Goal: Task Accomplishment & Management: Use online tool/utility

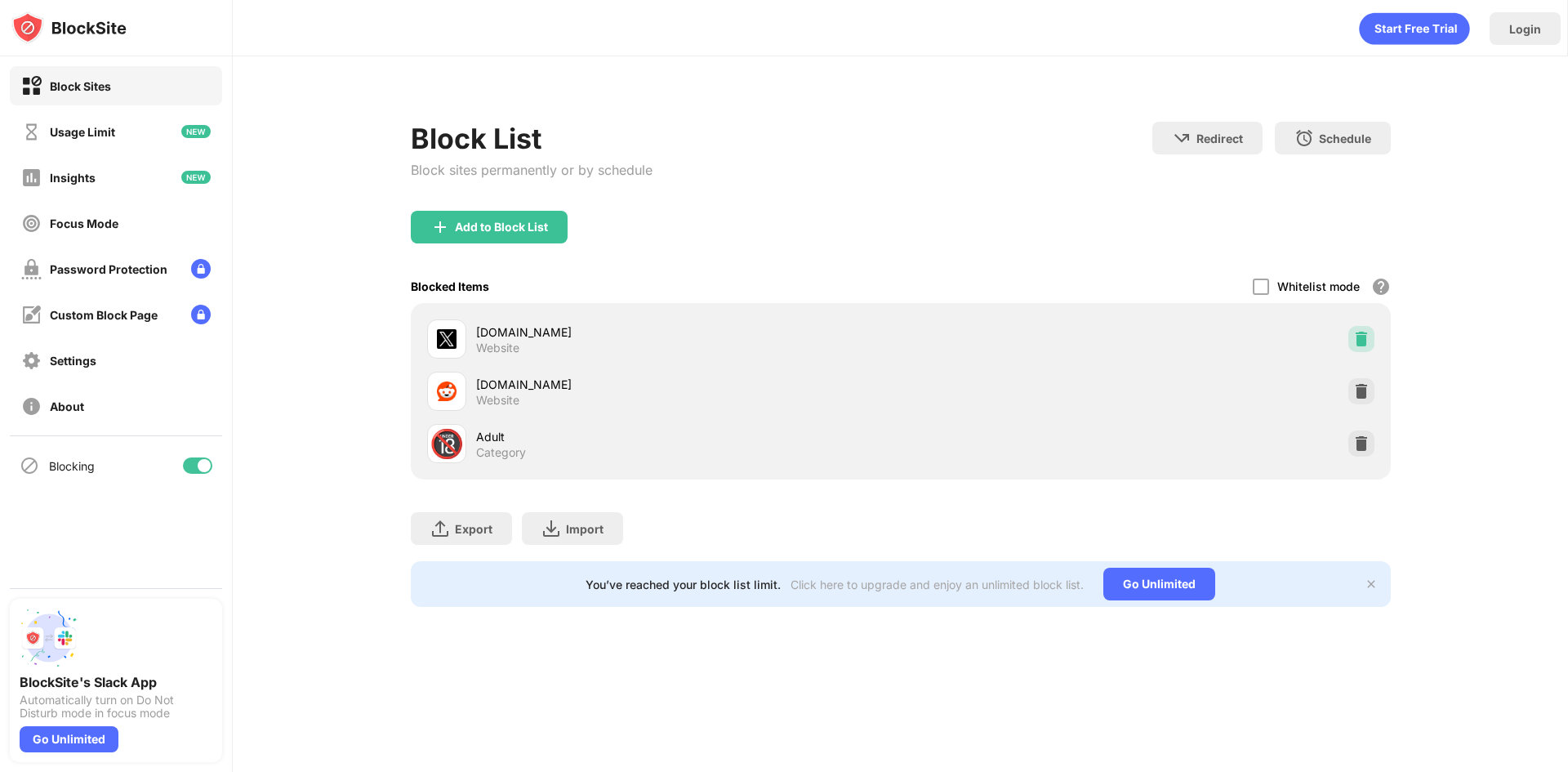
click at [1361, 343] on img at bounding box center [1361, 339] width 16 height 16
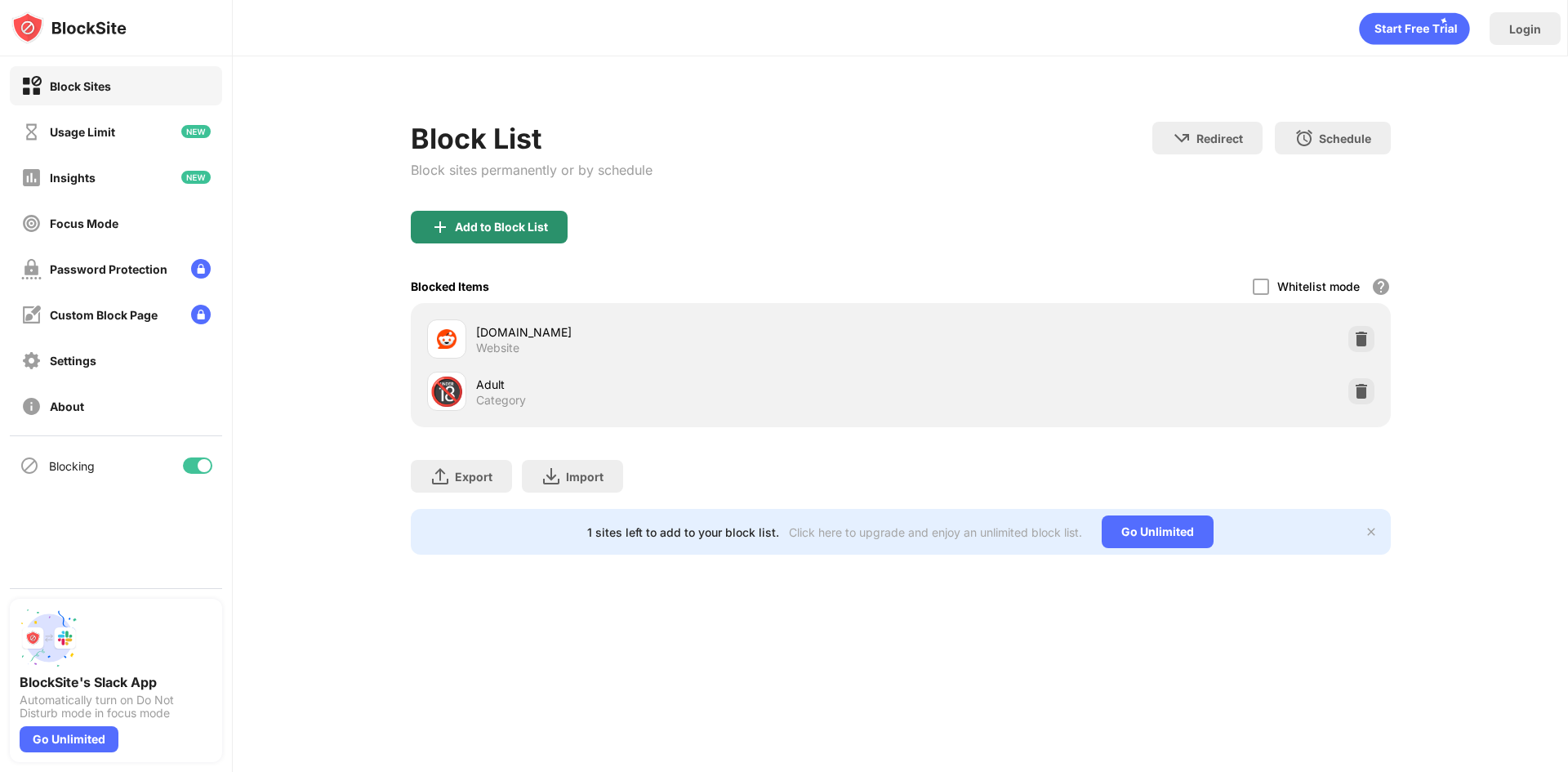
click at [472, 229] on div "Add to Block List" at bounding box center [501, 227] width 93 height 13
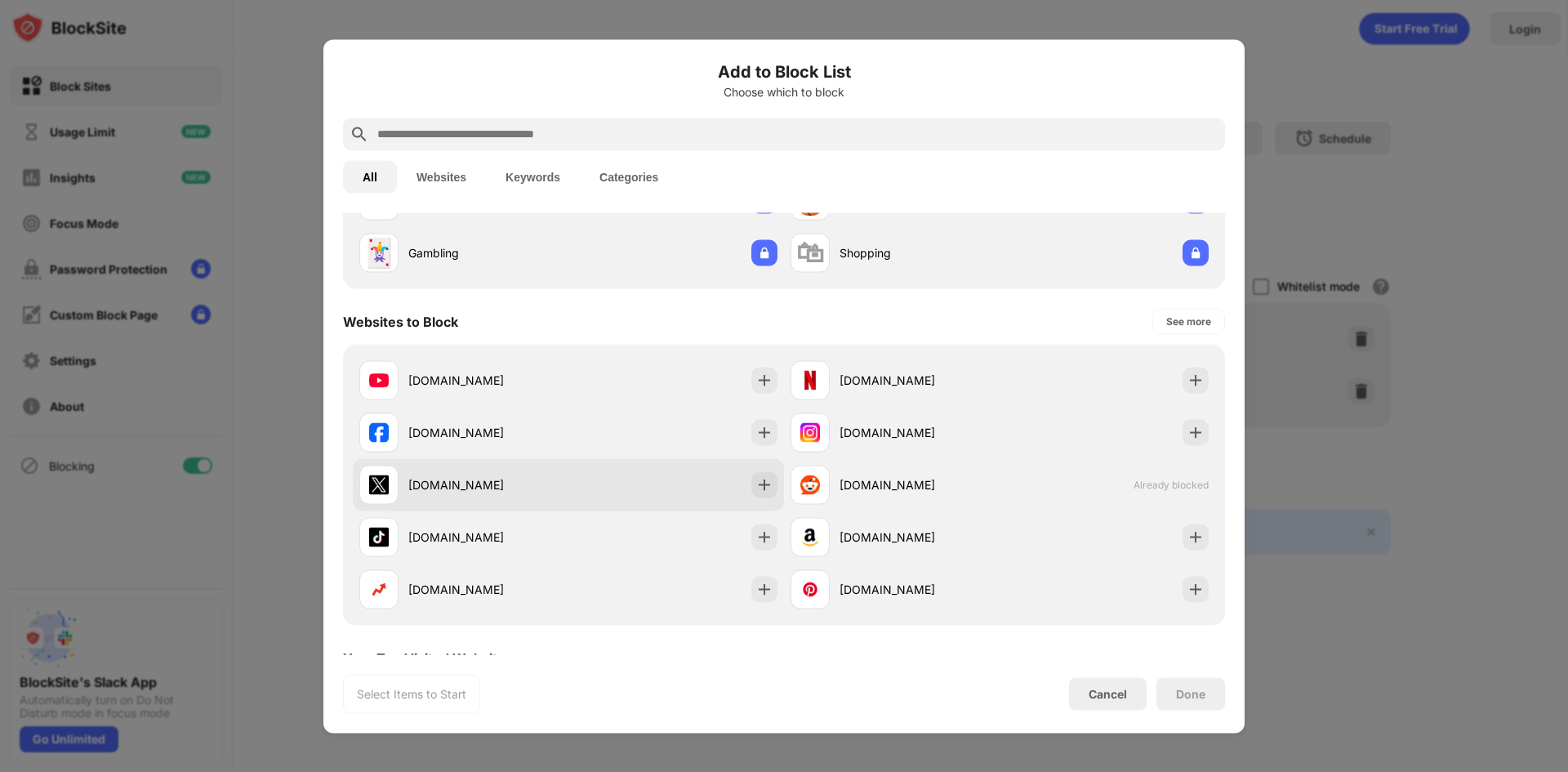
scroll to position [164, 0]
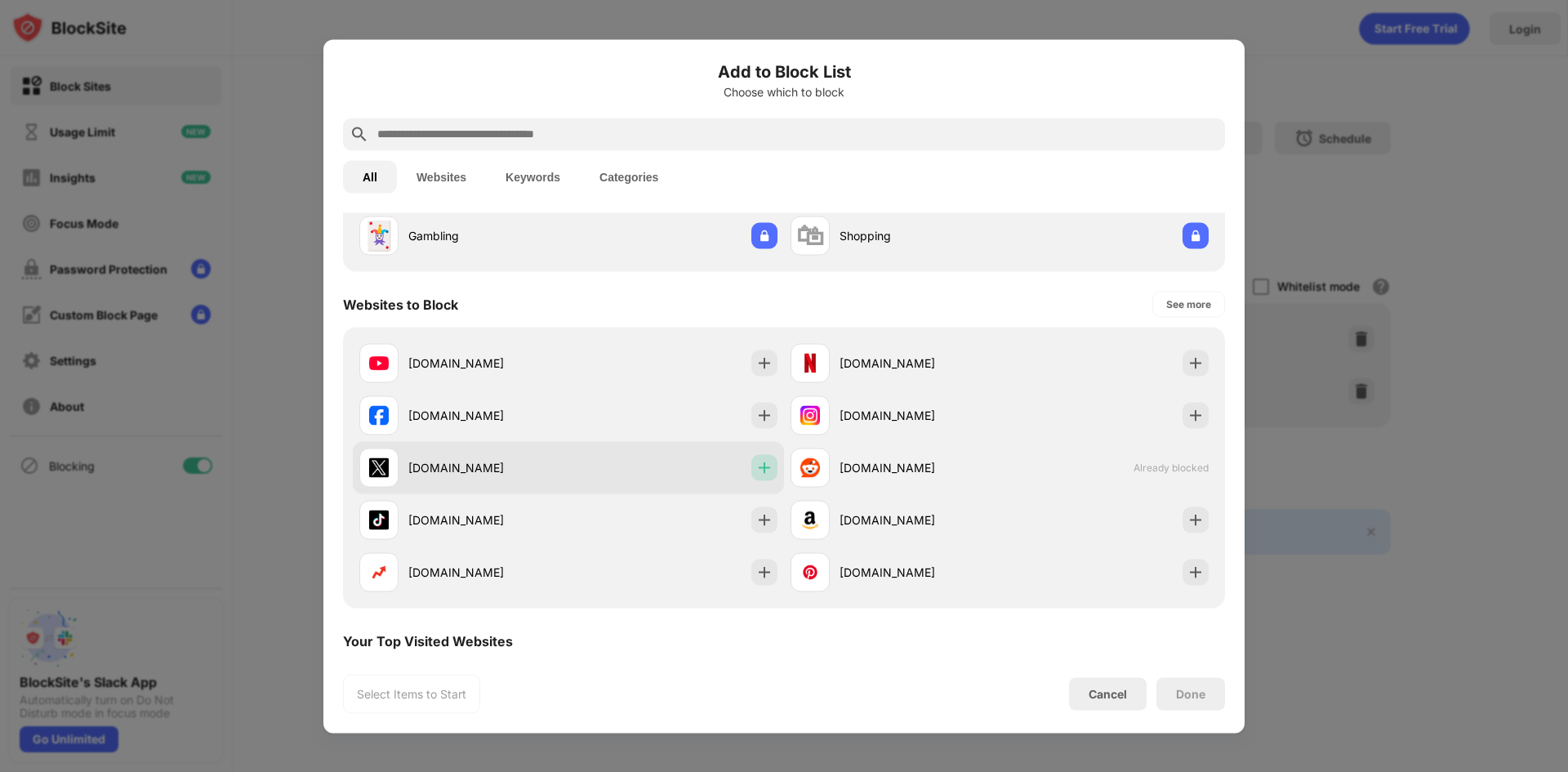
click at [761, 466] on img at bounding box center [765, 467] width 16 height 16
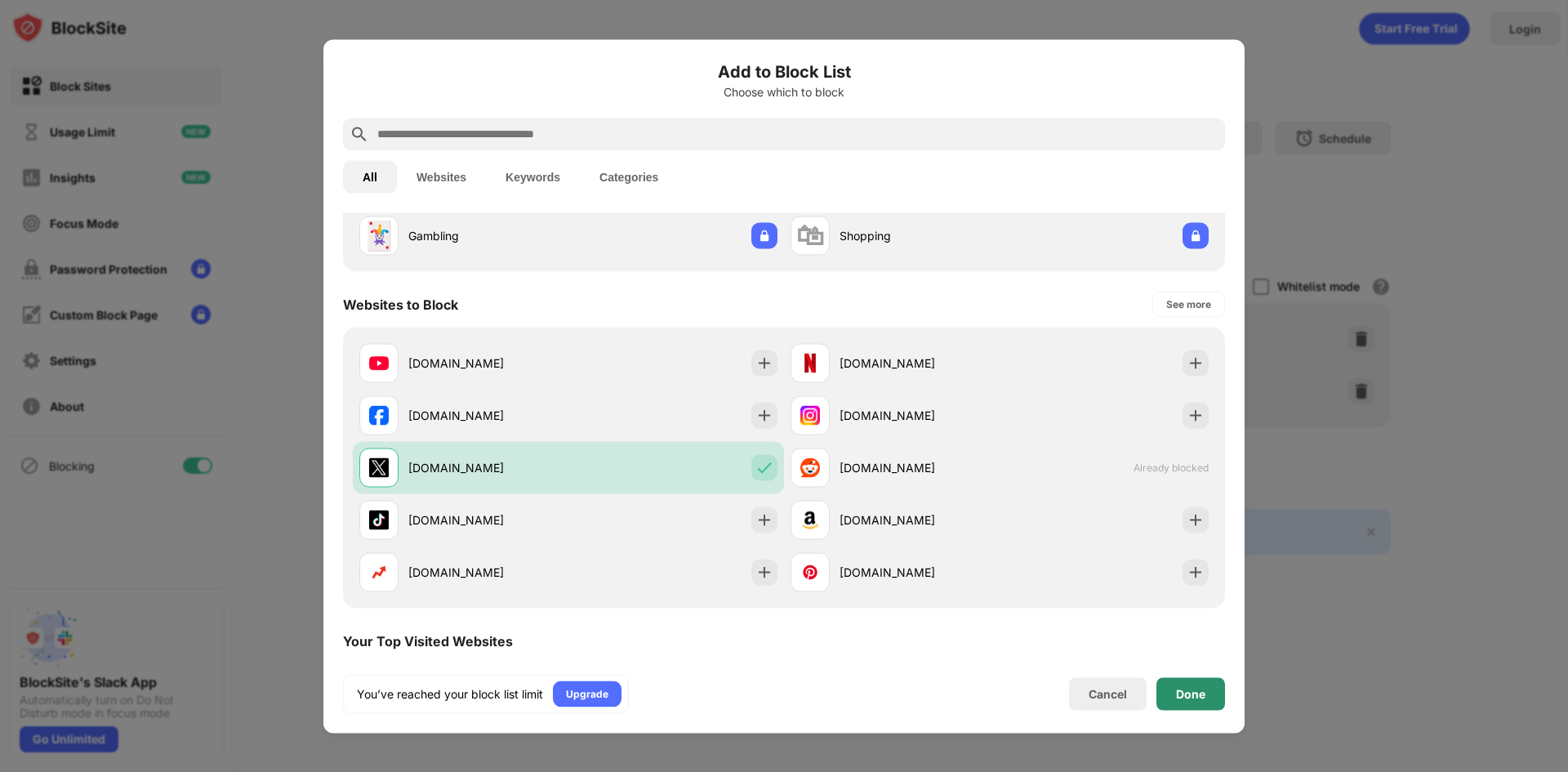
drag, startPoint x: 1178, startPoint y: 696, endPoint x: 1174, endPoint y: 602, distance: 94.1
click at [1178, 692] on div "Done" at bounding box center [1191, 693] width 30 height 13
